Goal: Information Seeking & Learning: Learn about a topic

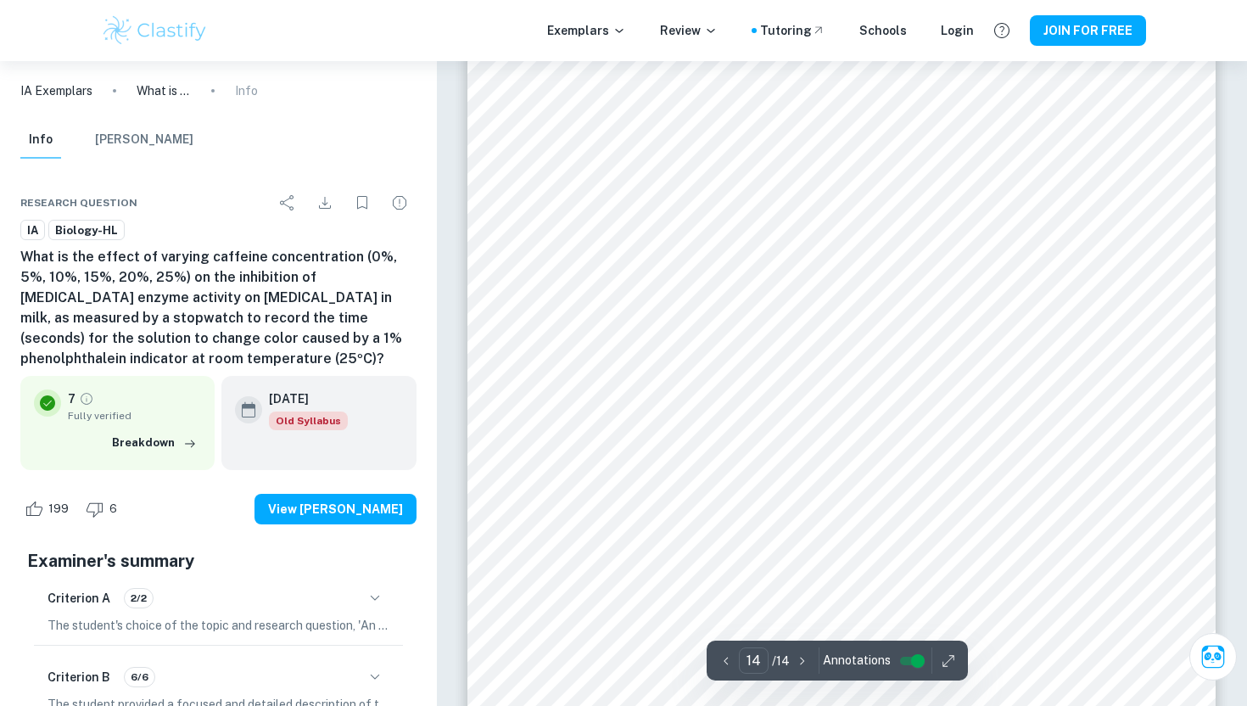
scroll to position [14770, 0]
type input "6"
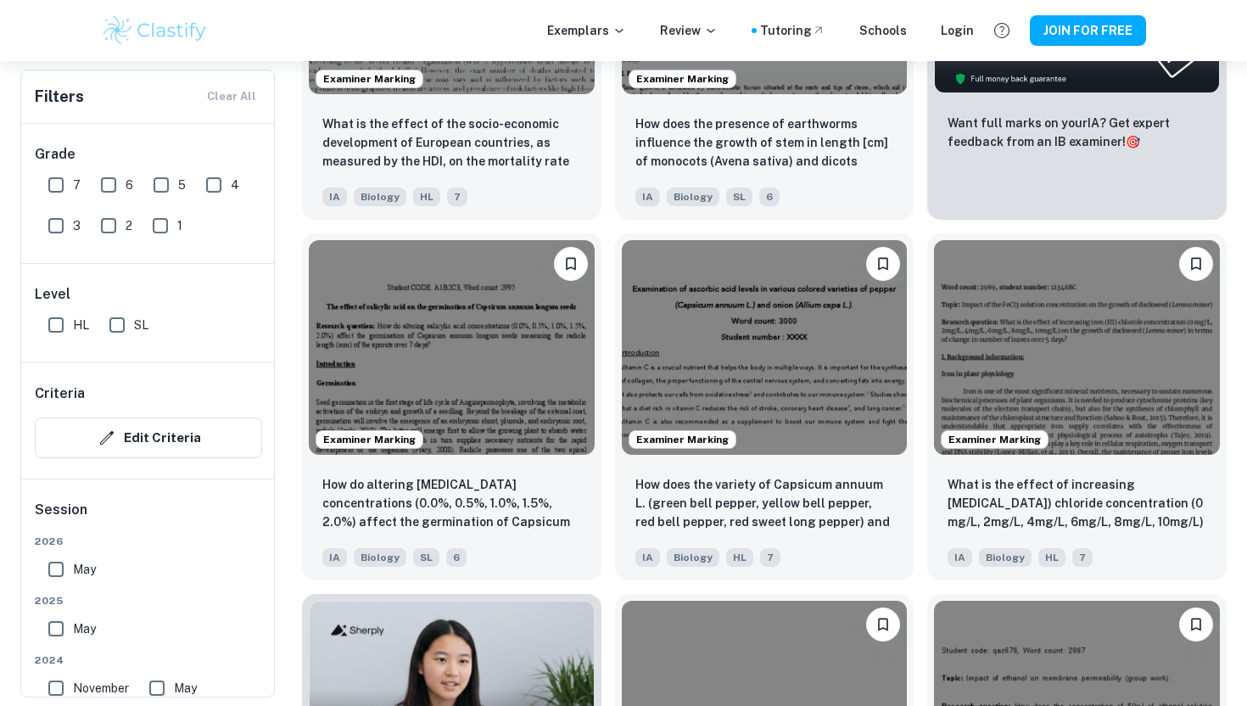
scroll to position [746, 0]
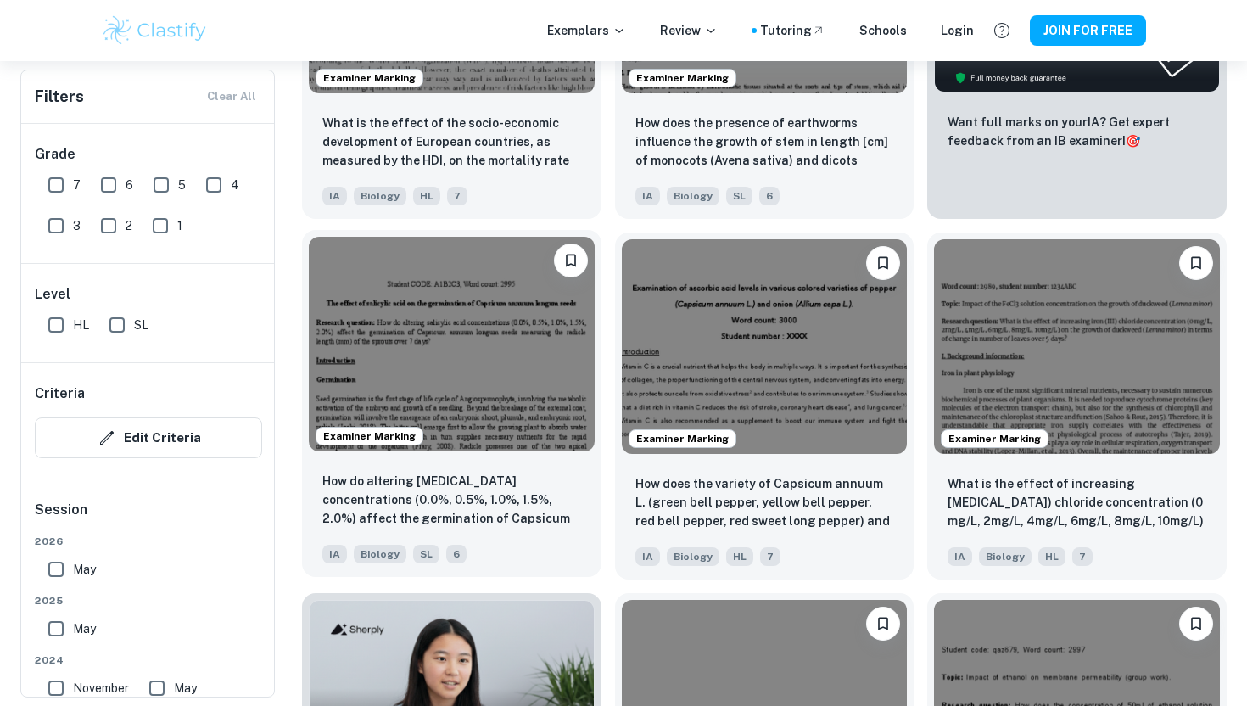
click at [500, 422] on img at bounding box center [452, 344] width 286 height 214
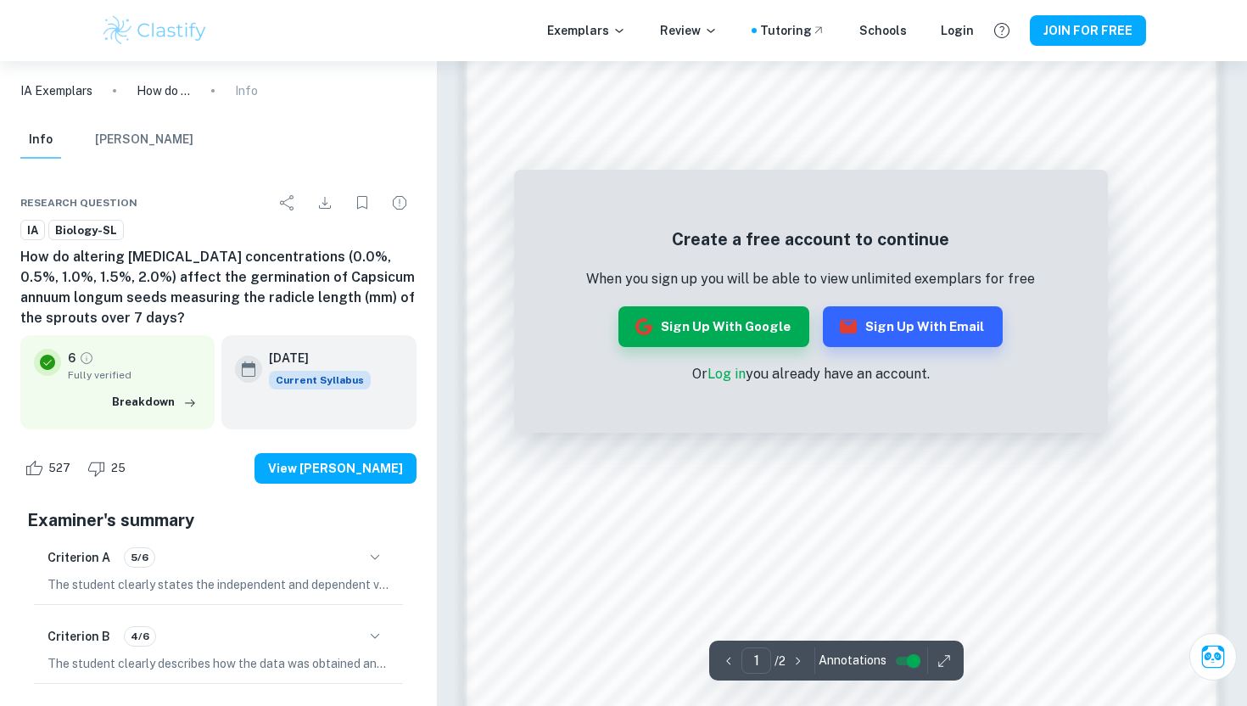
scroll to position [1445, 0]
